Goal: Information Seeking & Learning: Find specific fact

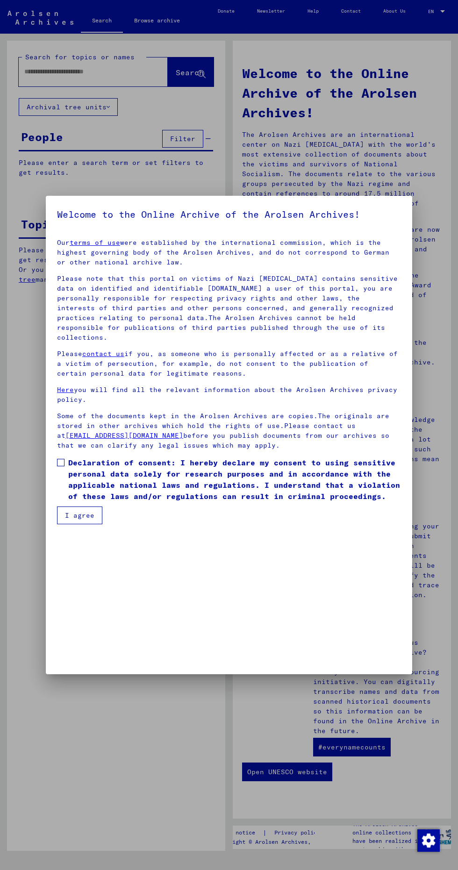
scroll to position [205, 0]
click at [86, 664] on mat-dialog-container "Welcome to the Online Archive of the Arolsen Archives! Our terms of use were es…" at bounding box center [229, 435] width 366 height 478
click at [63, 466] on span at bounding box center [60, 462] width 7 height 7
click at [98, 524] on button "I agree" at bounding box center [79, 515] width 45 height 18
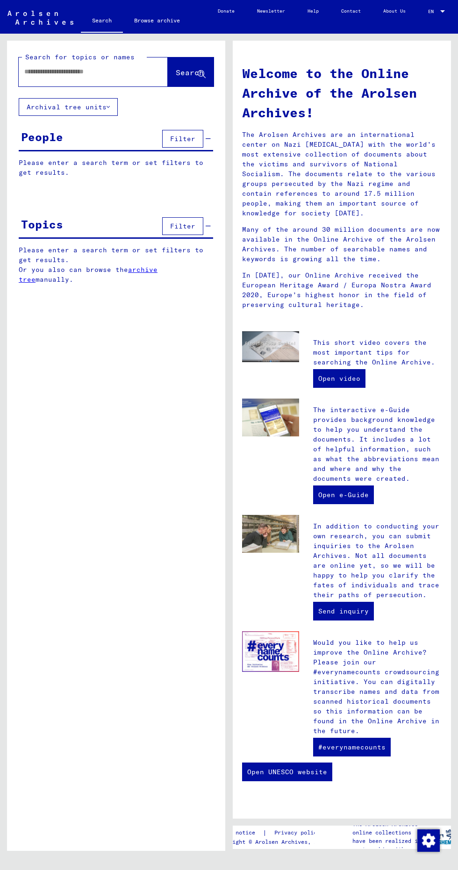
click at [117, 70] on input "text" at bounding box center [81, 72] width 115 height 10
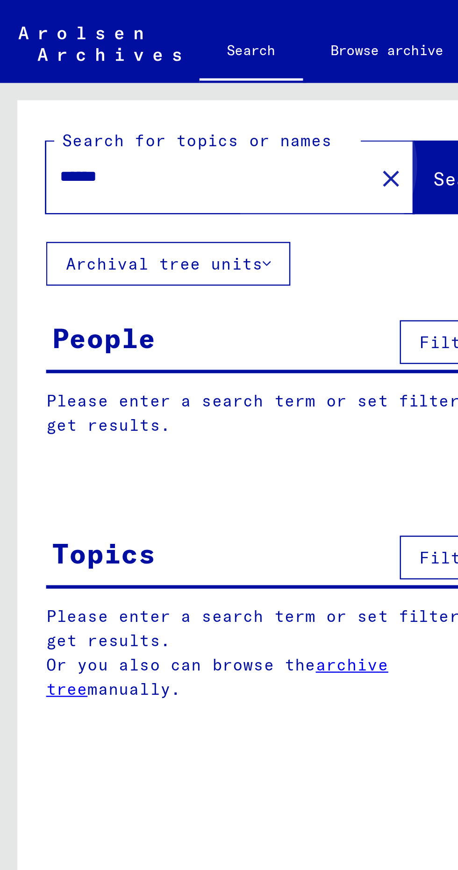
type input "******"
click at [168, 78] on button "Search" at bounding box center [191, 71] width 46 height 29
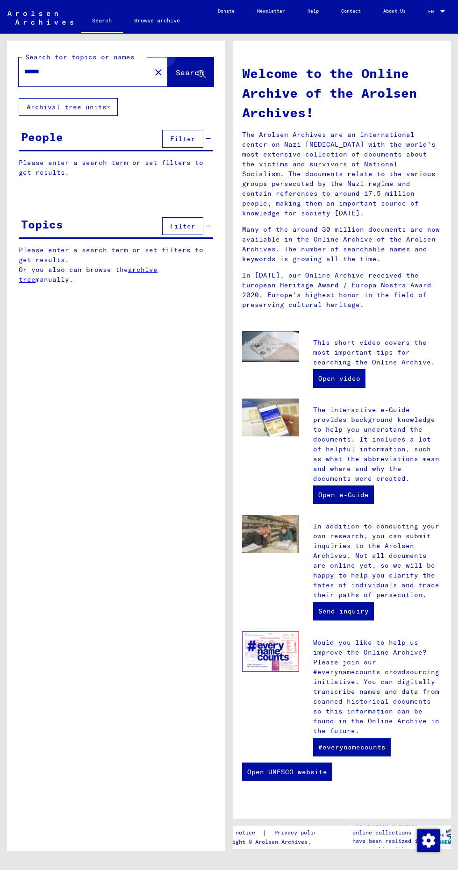
click at [201, 74] on icon at bounding box center [202, 75] width 8 height 8
click at [202, 74] on icon at bounding box center [202, 75] width 8 height 8
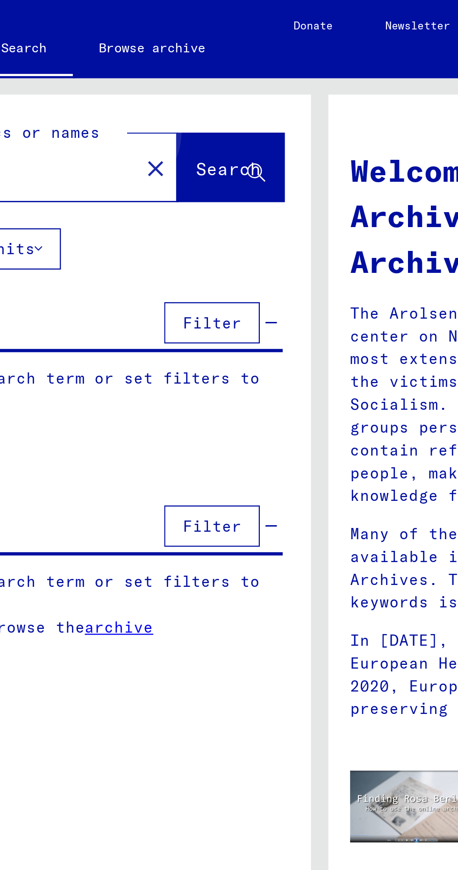
click at [178, 68] on span "Search" at bounding box center [190, 72] width 28 height 9
click at [182, 70] on span "Search" at bounding box center [190, 72] width 28 height 9
click at [190, 79] on button "Search" at bounding box center [191, 71] width 46 height 29
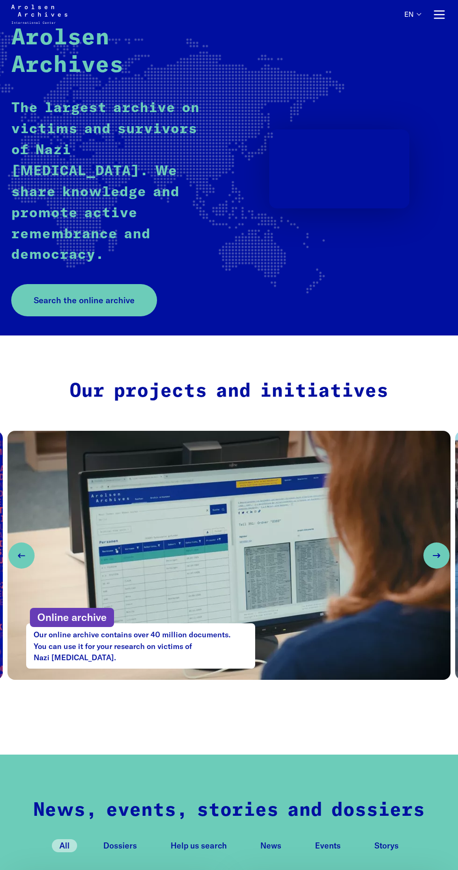
scroll to position [64, 0]
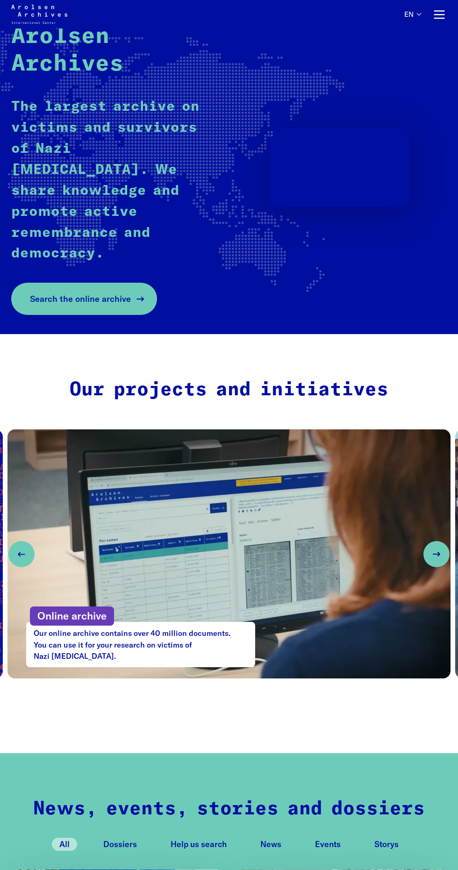
click at [151, 283] on link "Search the online archive" at bounding box center [84, 299] width 146 height 32
